Goal: Transaction & Acquisition: Obtain resource

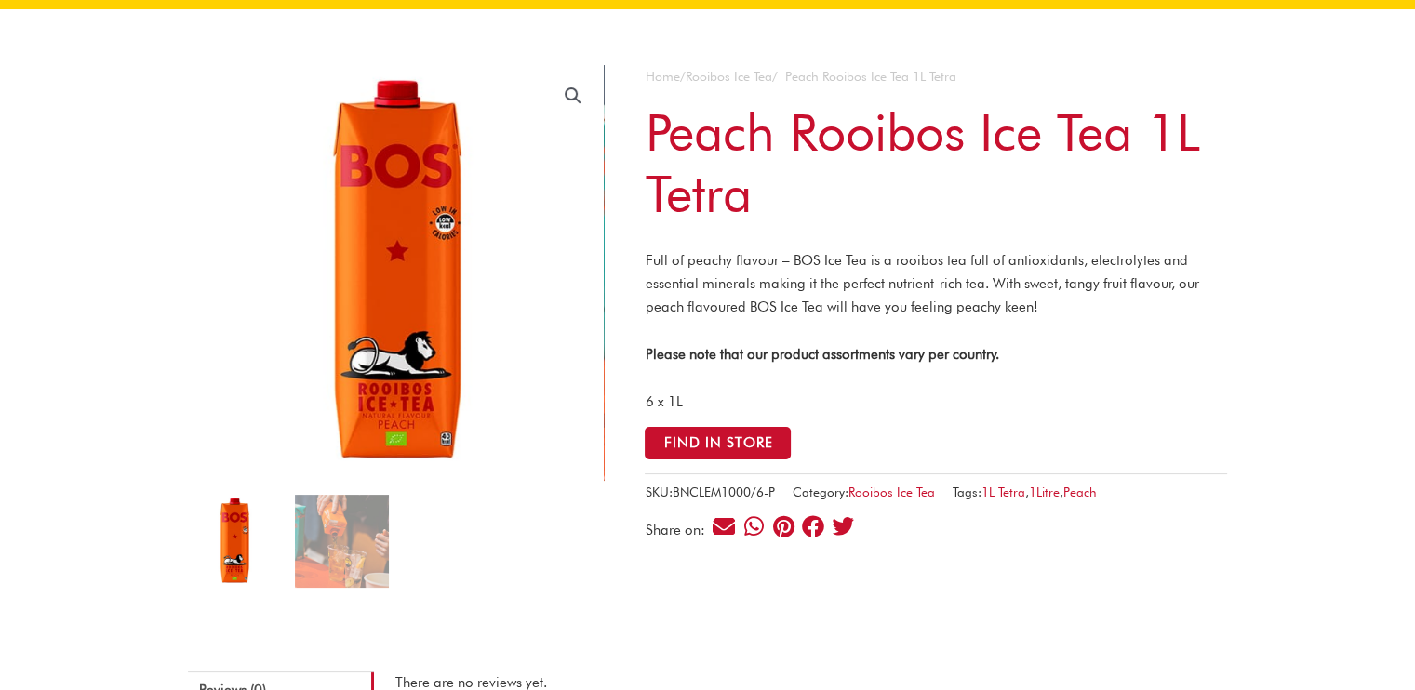
scroll to position [93, 0]
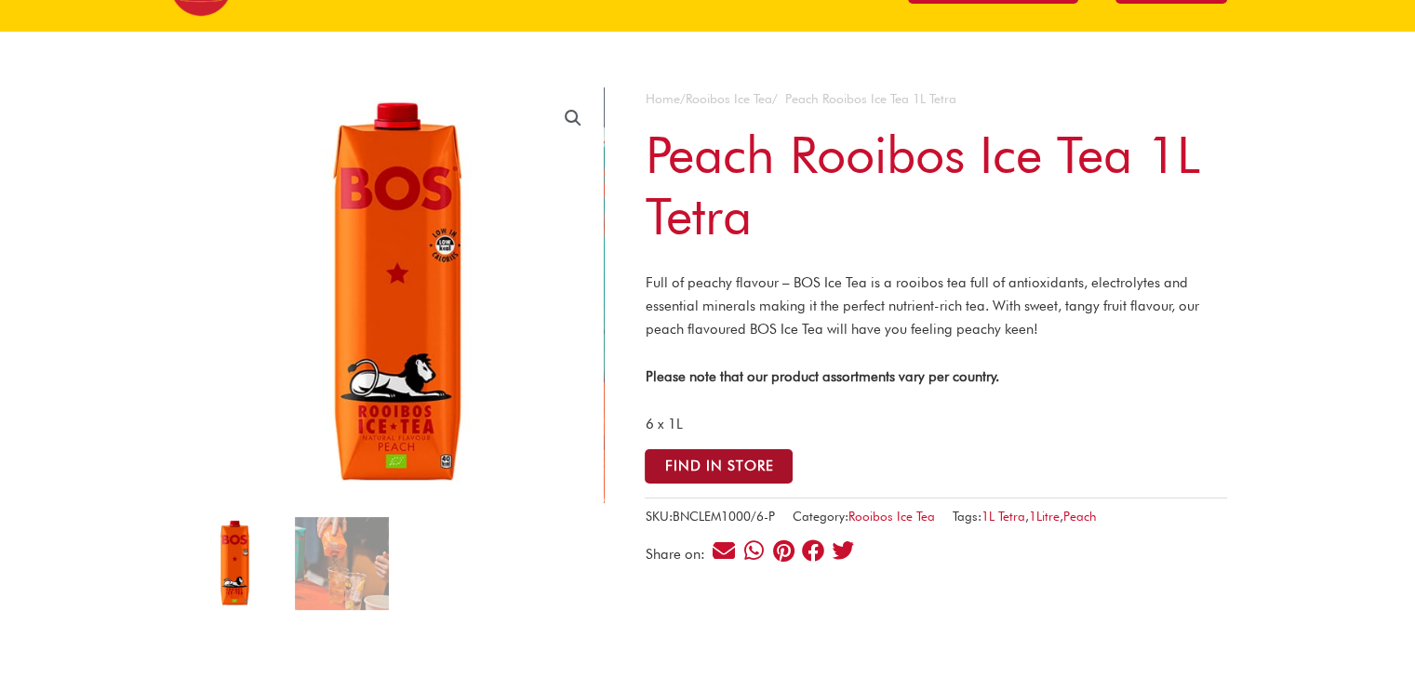
click at [710, 478] on button "Find in Store" at bounding box center [719, 466] width 148 height 34
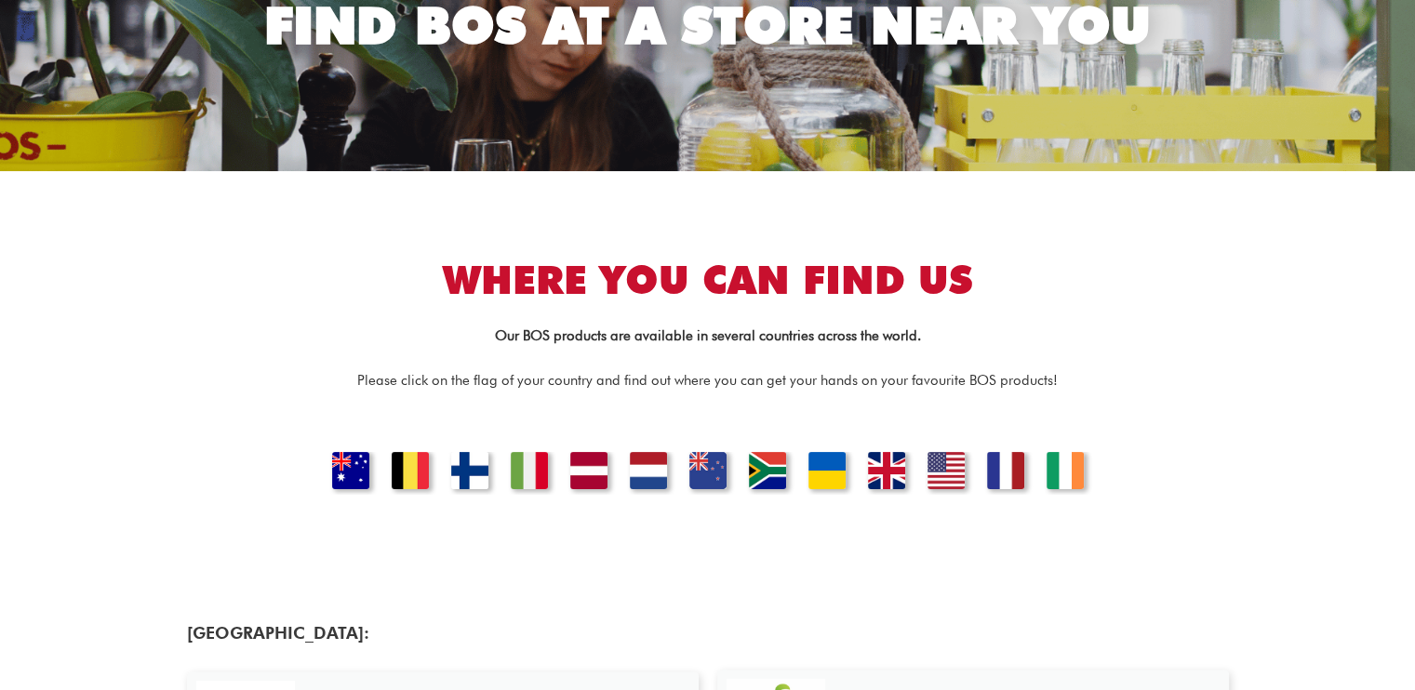
scroll to position [465, 0]
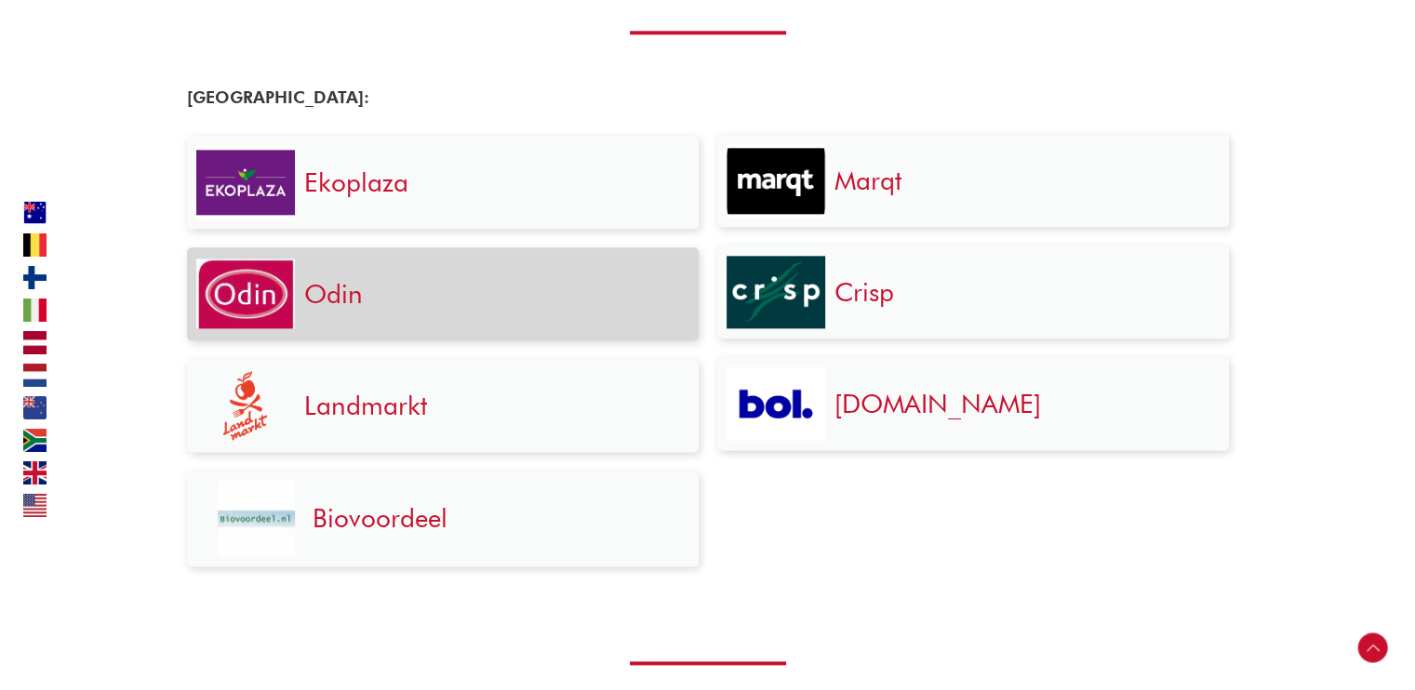
scroll to position [2208, 0]
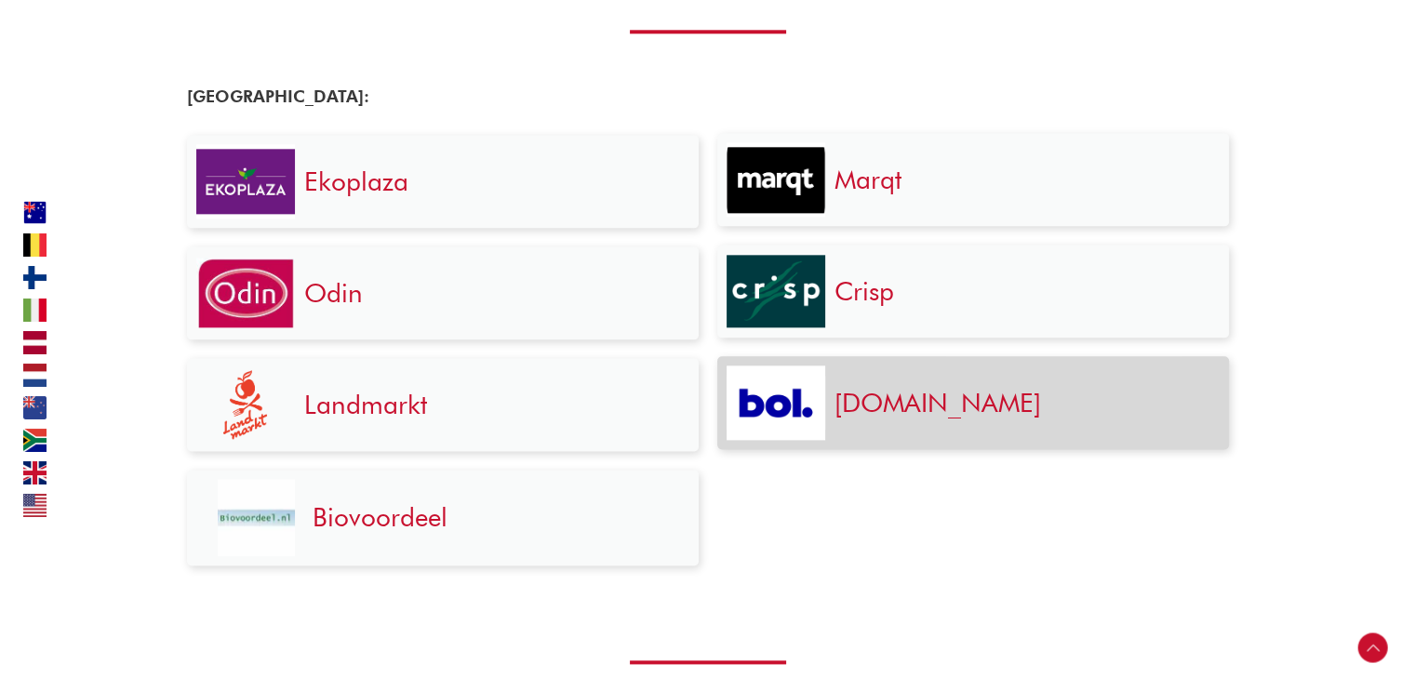
click at [878, 404] on link "[DOMAIN_NAME]" at bounding box center [937, 403] width 207 height 32
